Goal: Task Accomplishment & Management: Use online tool/utility

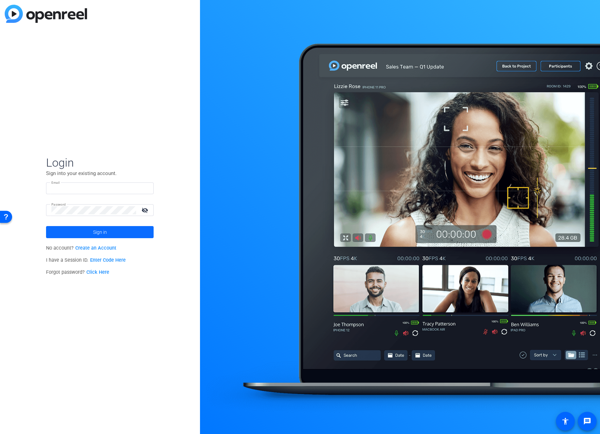
type input "[EMAIL_ADDRESS][PERSON_NAME][DOMAIN_NAME]"
click at [72, 233] on span at bounding box center [100, 232] width 108 height 16
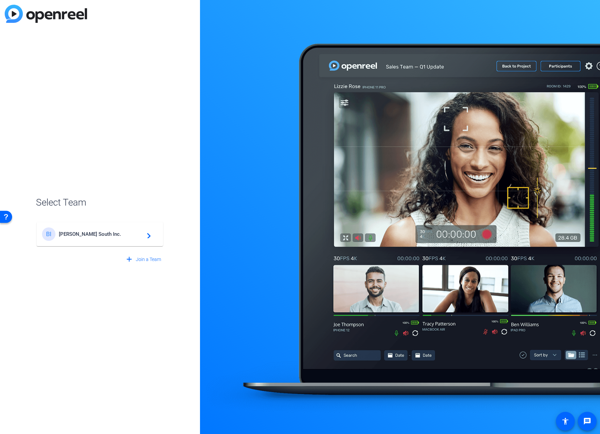
click at [72, 233] on span "[PERSON_NAME] South Inc." at bounding box center [101, 234] width 84 height 6
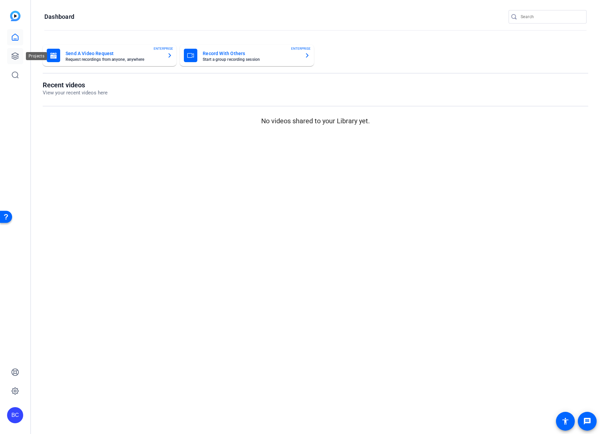
click at [16, 58] on icon at bounding box center [15, 56] width 8 height 8
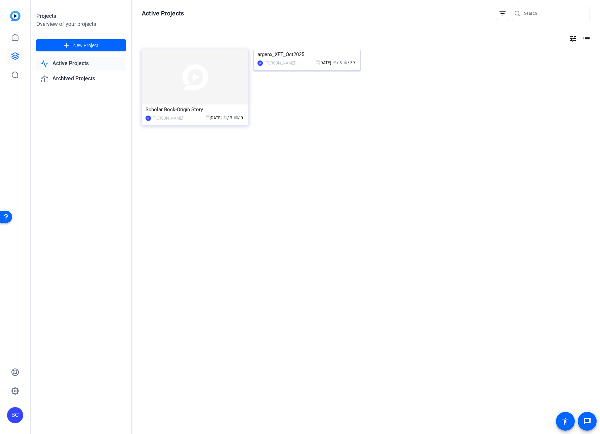
click at [312, 49] on img at bounding box center [307, 49] width 107 height 0
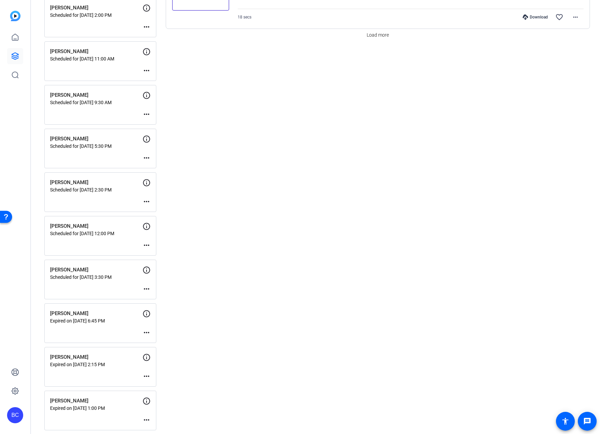
scroll to position [672, 0]
click at [102, 239] on div "[PERSON_NAME] Scheduled for [DATE] 12:00 PM more_horiz" at bounding box center [100, 237] width 112 height 40
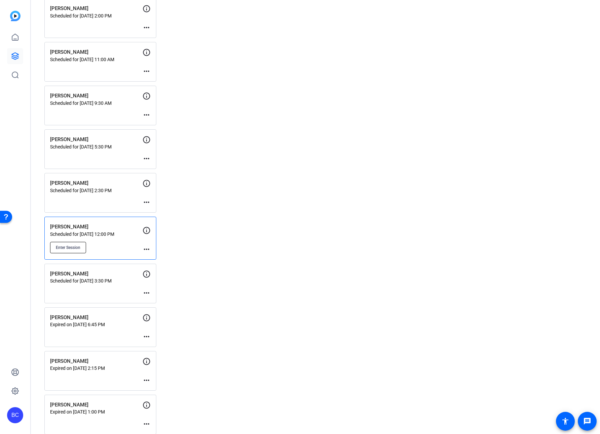
click at [79, 246] on span "Enter Session" at bounding box center [68, 247] width 25 height 5
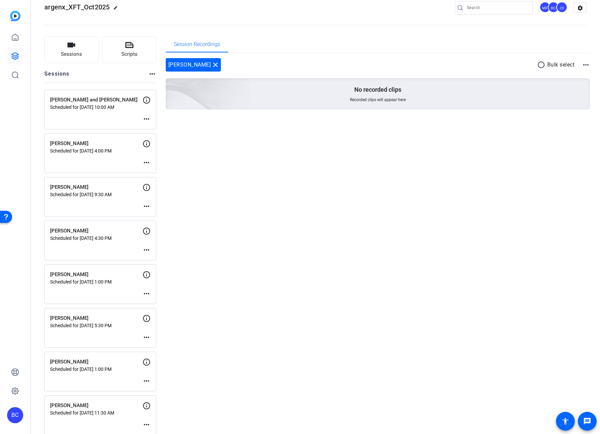
scroll to position [0, 0]
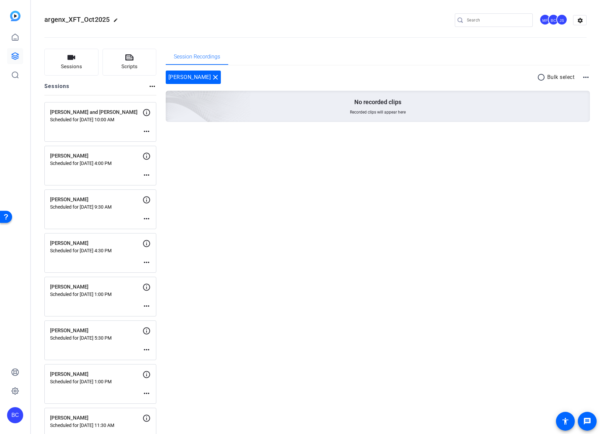
click at [12, 412] on div "BC" at bounding box center [15, 415] width 16 height 16
click at [86, 405] on mat-icon "logout" at bounding box center [89, 406] width 8 height 8
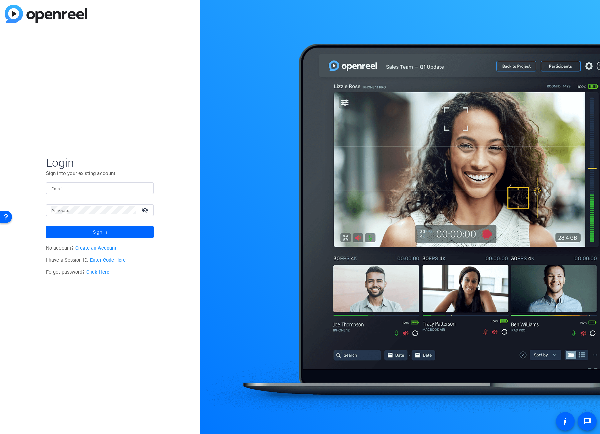
type input "[EMAIL_ADDRESS][PERSON_NAME][DOMAIN_NAME]"
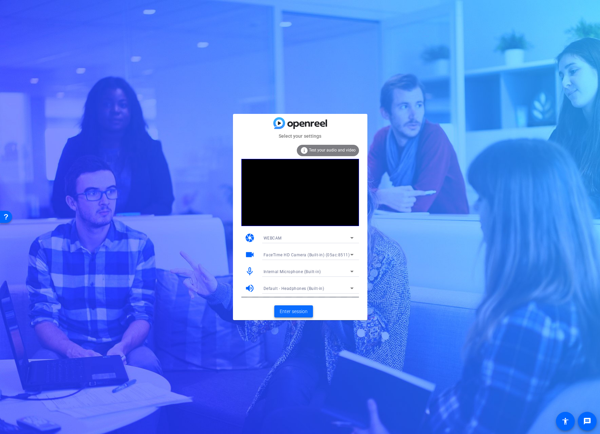
click at [304, 309] on span "Enter session" at bounding box center [294, 311] width 28 height 7
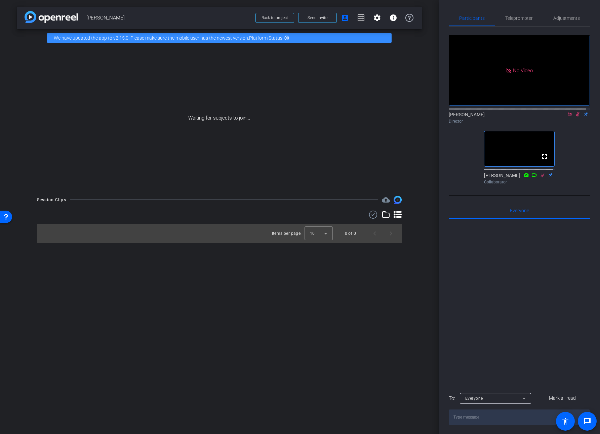
click at [575, 117] on icon at bounding box center [577, 114] width 5 height 5
click at [567, 117] on icon at bounding box center [569, 114] width 5 height 5
click at [559, 116] on icon at bounding box center [561, 114] width 5 height 3
click at [458, 122] on div "Brian Curp Director" at bounding box center [519, 117] width 141 height 13
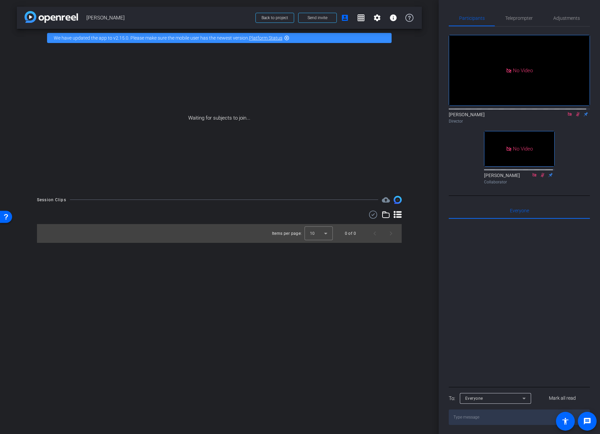
click at [453, 134] on div "No Video Brian Curp Director No Video Souzan Alavi Collaborator" at bounding box center [519, 107] width 141 height 161
click at [373, 18] on span at bounding box center [377, 18] width 16 height 16
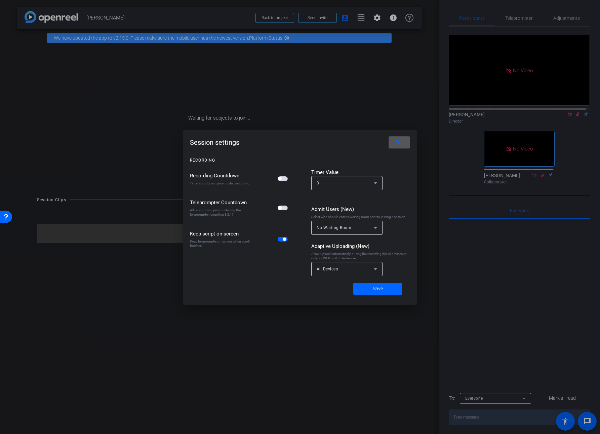
click at [399, 138] on span at bounding box center [400, 142] width 22 height 16
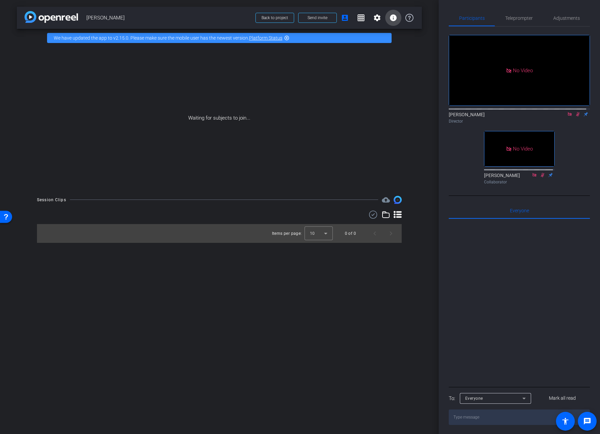
click at [395, 21] on mat-icon "info" at bounding box center [393, 18] width 8 height 8
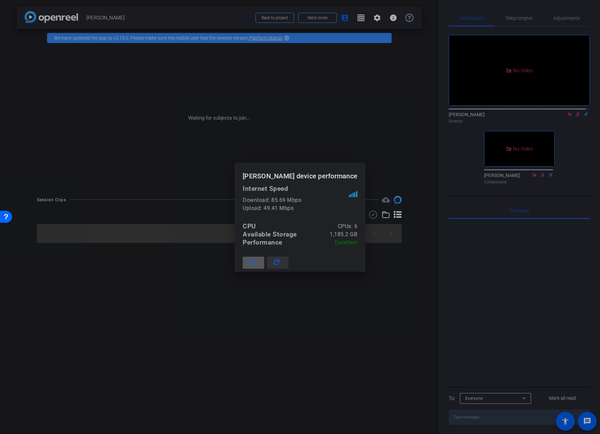
click at [281, 261] on mat-icon "refresh" at bounding box center [276, 262] width 8 height 8
click at [281, 262] on mat-icon "refresh" at bounding box center [276, 262] width 8 height 8
click at [281, 261] on mat-icon "refresh" at bounding box center [276, 262] width 8 height 8
click at [256, 262] on mat-icon "close" at bounding box center [252, 262] width 8 height 8
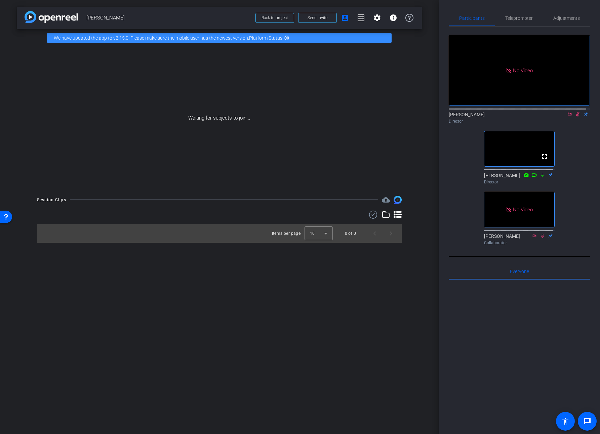
click at [575, 117] on mat-icon at bounding box center [578, 114] width 8 height 6
click at [575, 117] on icon at bounding box center [577, 114] width 5 height 5
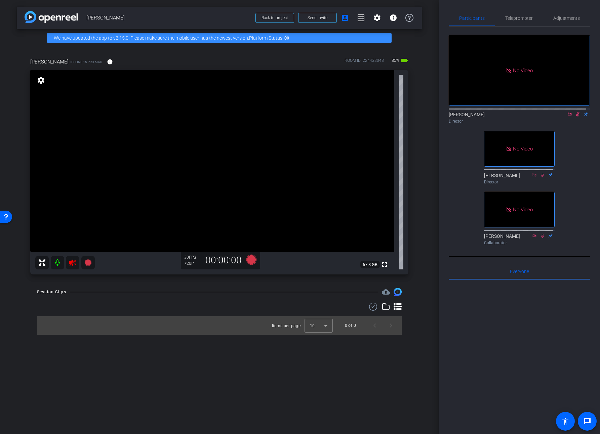
click at [574, 117] on mat-icon at bounding box center [578, 114] width 8 height 6
click at [569, 117] on mat-icon at bounding box center [570, 114] width 8 height 6
click at [67, 262] on mat-icon at bounding box center [72, 262] width 13 height 13
click at [567, 117] on icon at bounding box center [569, 114] width 5 height 5
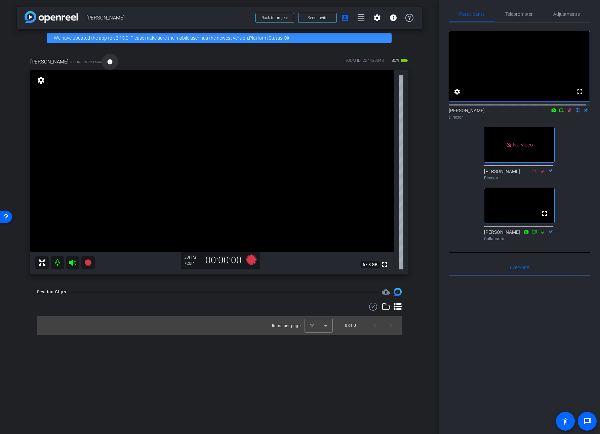
click at [107, 62] on mat-icon "info" at bounding box center [110, 62] width 6 height 6
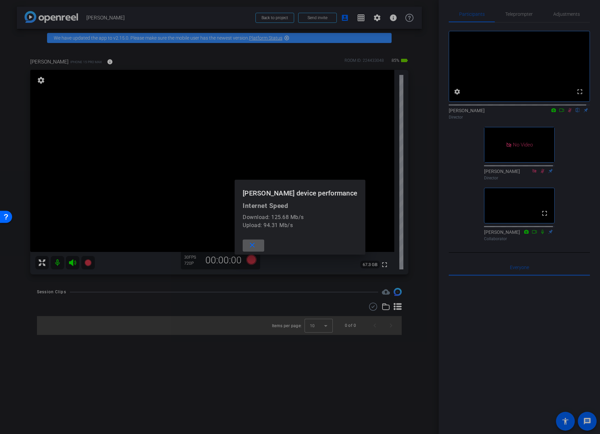
click at [99, 62] on div at bounding box center [300, 217] width 600 height 434
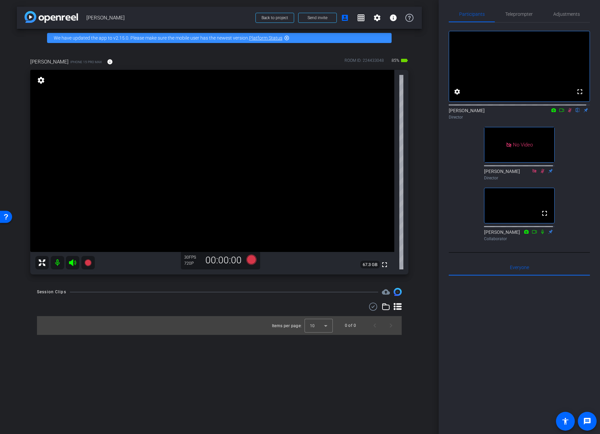
scroll to position [5, 0]
click at [567, 111] on icon at bounding box center [569, 109] width 5 height 5
click at [571, 14] on span "Adjustments" at bounding box center [566, 12] width 27 height 5
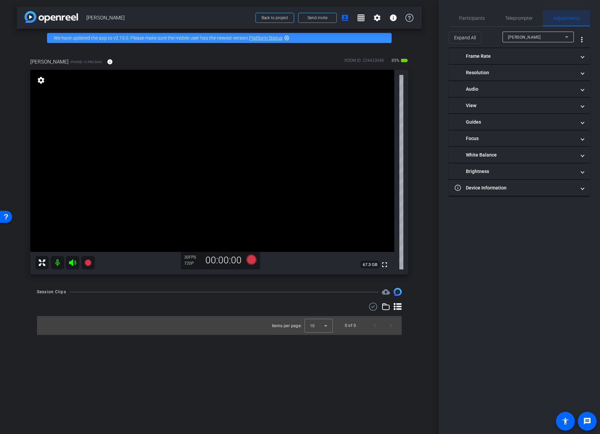
scroll to position [0, 0]
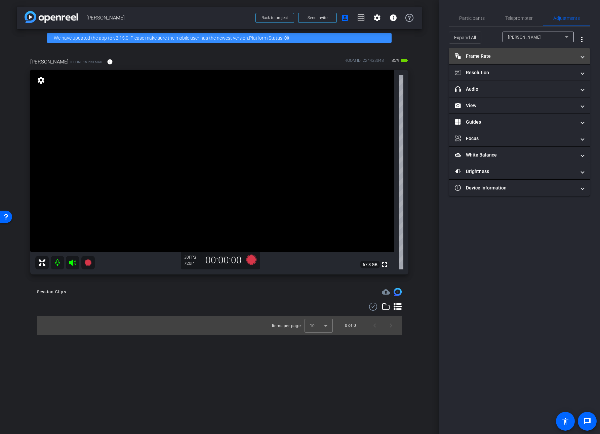
click at [486, 57] on mat-panel-title "Frame Rate Frame Rate" at bounding box center [515, 56] width 121 height 7
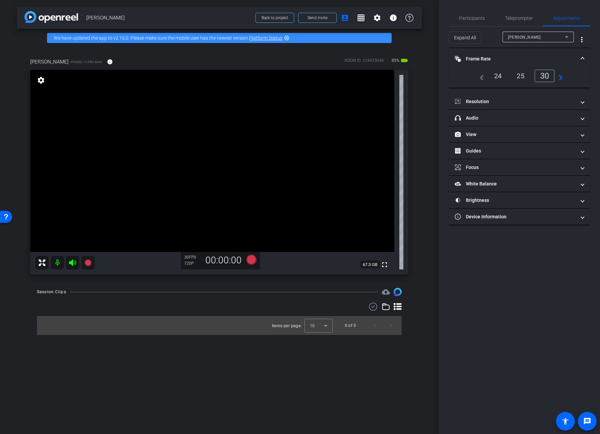
click at [542, 75] on div "30" at bounding box center [544, 76] width 21 height 13
click at [492, 60] on mat-panel-title "Frame Rate Frame Rate" at bounding box center [515, 58] width 121 height 7
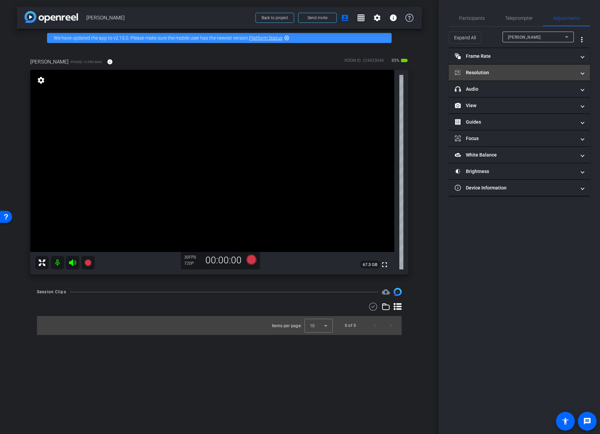
click at [486, 72] on mat-panel-title "Resolution" at bounding box center [515, 72] width 121 height 7
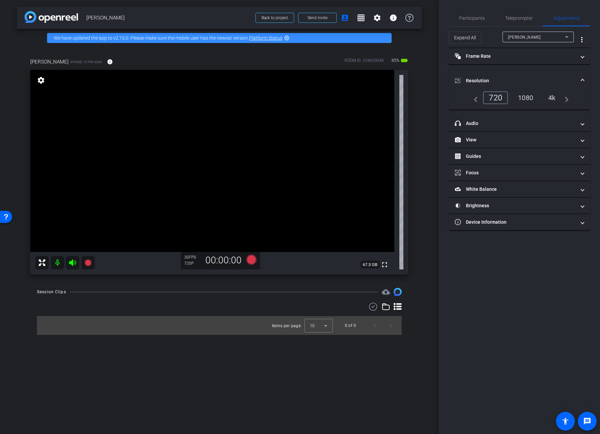
click at [551, 99] on div "4k" at bounding box center [551, 97] width 17 height 11
click at [475, 20] on span "Participants" at bounding box center [472, 18] width 26 height 5
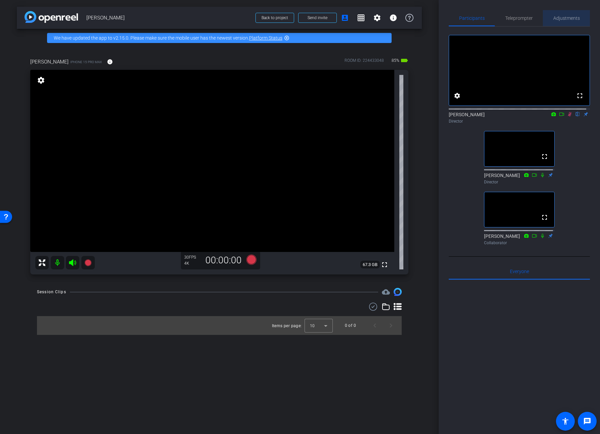
click at [576, 18] on div "Adjustments" at bounding box center [566, 18] width 47 height 16
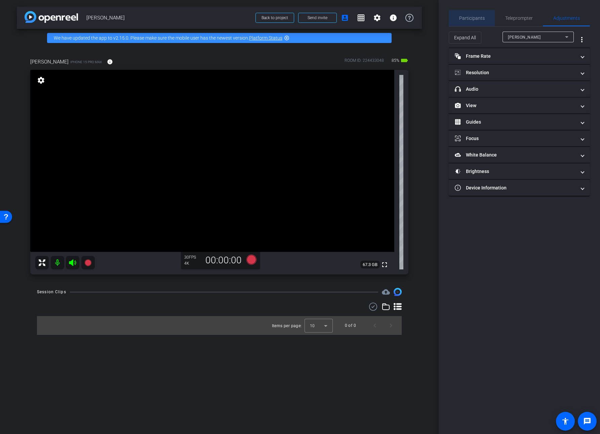
click at [482, 21] on span "Participants" at bounding box center [472, 18] width 26 height 16
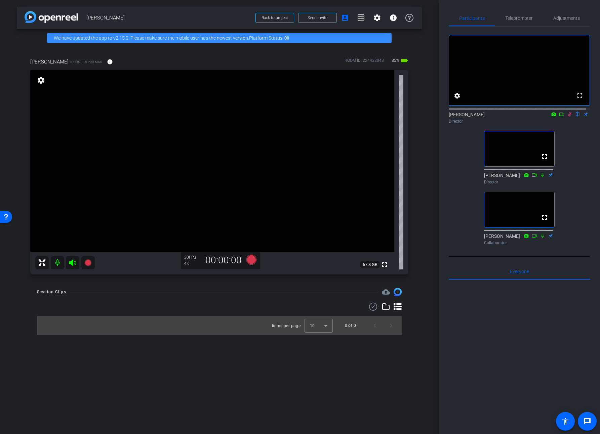
click at [567, 117] on icon at bounding box center [569, 114] width 5 height 5
click at [568, 117] on icon at bounding box center [570, 114] width 4 height 4
click at [565, 124] on div "Brian Curp flip Director" at bounding box center [519, 117] width 141 height 13
click at [567, 117] on icon at bounding box center [569, 114] width 5 height 5
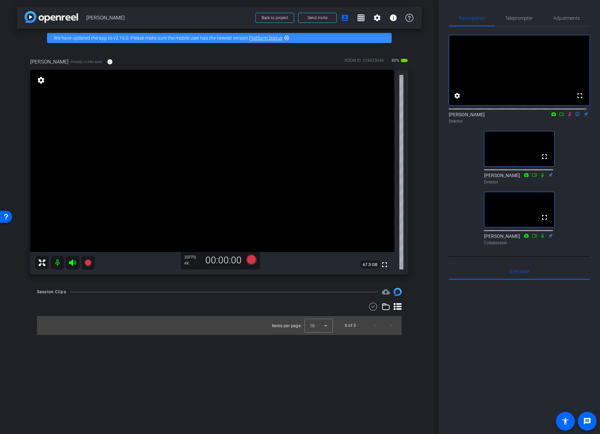
click at [567, 117] on icon at bounding box center [569, 114] width 5 height 5
click at [561, 117] on mat-icon at bounding box center [562, 114] width 8 height 6
click at [561, 122] on div "Brian Curp Director" at bounding box center [519, 117] width 141 height 13
click at [566, 117] on mat-icon at bounding box center [570, 114] width 8 height 6
click at [107, 59] on mat-icon "info" at bounding box center [110, 62] width 6 height 6
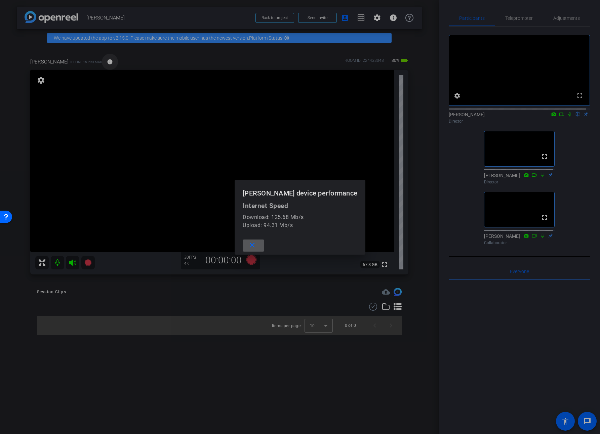
click at [99, 59] on div at bounding box center [300, 217] width 600 height 434
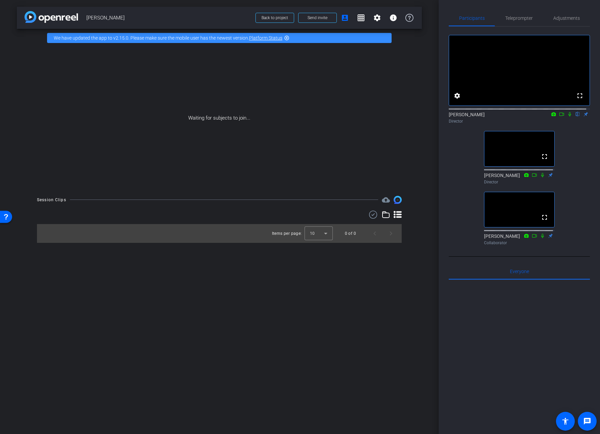
click at [560, 117] on icon at bounding box center [561, 114] width 5 height 5
click at [284, 19] on span "Back to project" at bounding box center [274, 17] width 27 height 5
